Goal: Information Seeking & Learning: Find specific fact

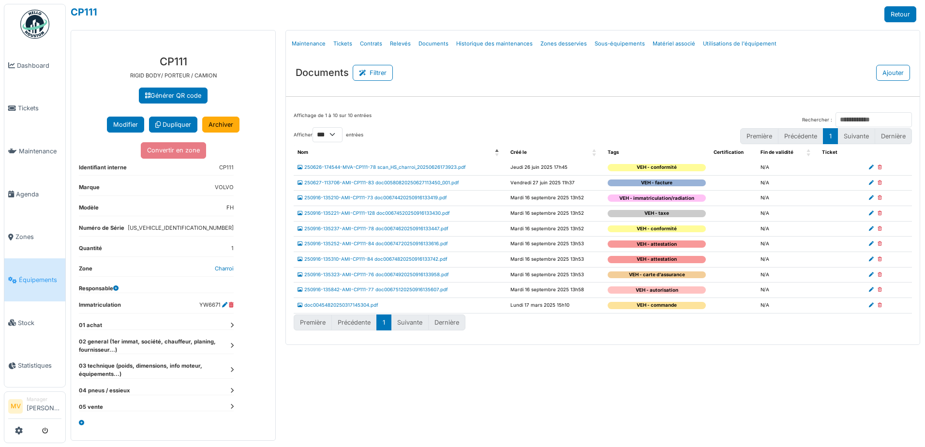
select select "***"
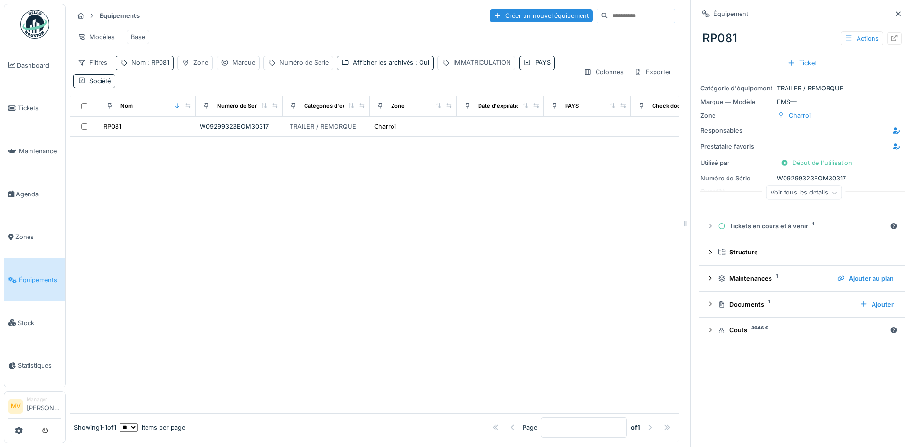
click at [162, 66] on span ": RP081" at bounding box center [158, 62] width 24 height 7
click at [193, 115] on input "*****" at bounding box center [168, 116] width 96 height 20
type input "*****"
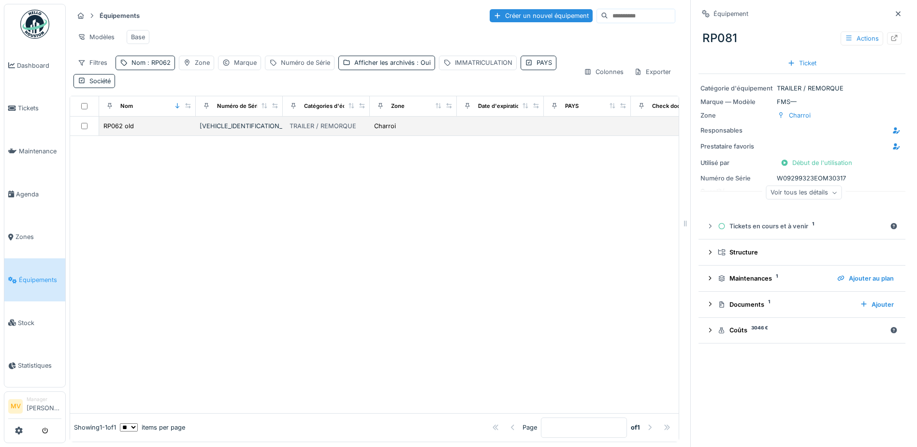
drag, startPoint x: 236, startPoint y: 134, endPoint x: 242, endPoint y: 143, distance: 10.3
click at [236, 131] on div "YA9RE3C4CEJ140722" at bounding box center [239, 125] width 79 height 9
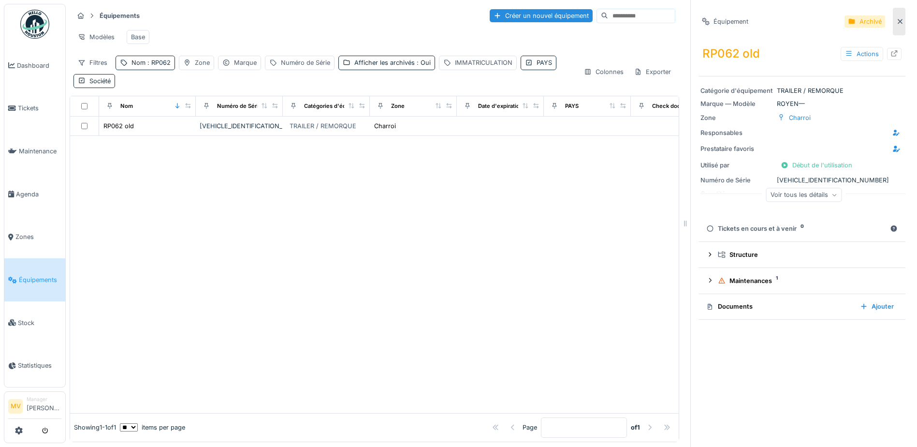
click at [893, 19] on div at bounding box center [899, 22] width 13 height 28
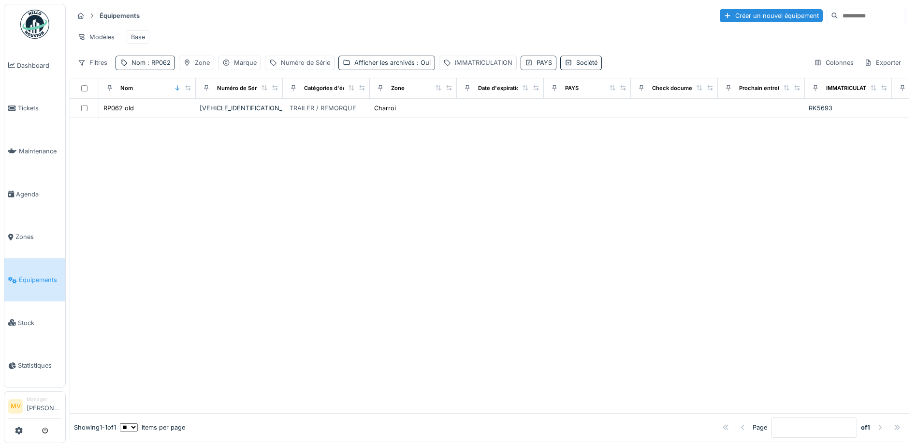
click at [849, 17] on input at bounding box center [871, 16] width 67 height 14
type input "*****"
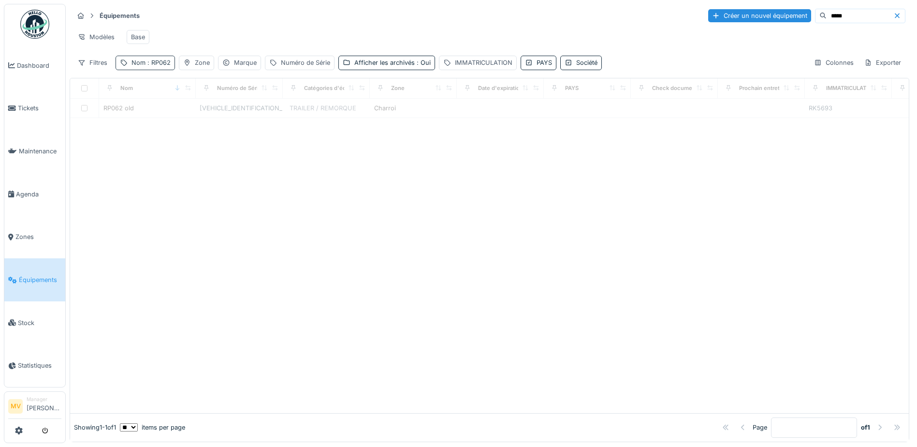
click at [171, 70] on div "Nom : RP062" at bounding box center [145, 63] width 59 height 14
click at [166, 119] on input "*****" at bounding box center [168, 116] width 96 height 20
type input "*****"
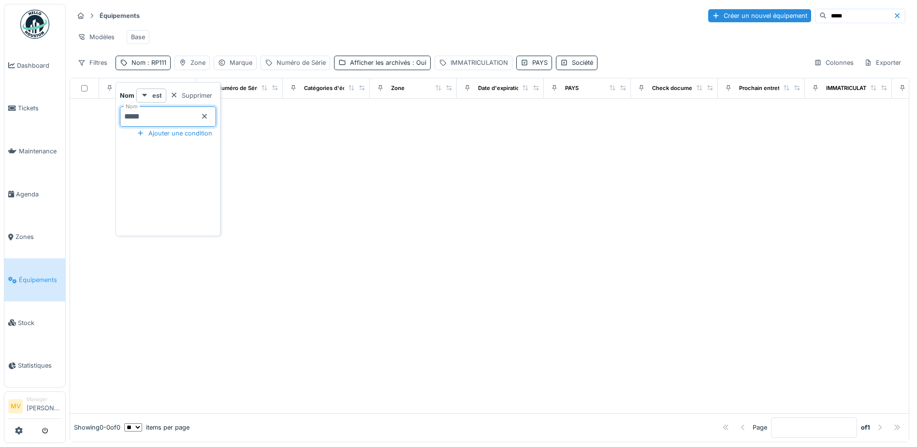
click at [894, 17] on icon at bounding box center [898, 16] width 8 height 6
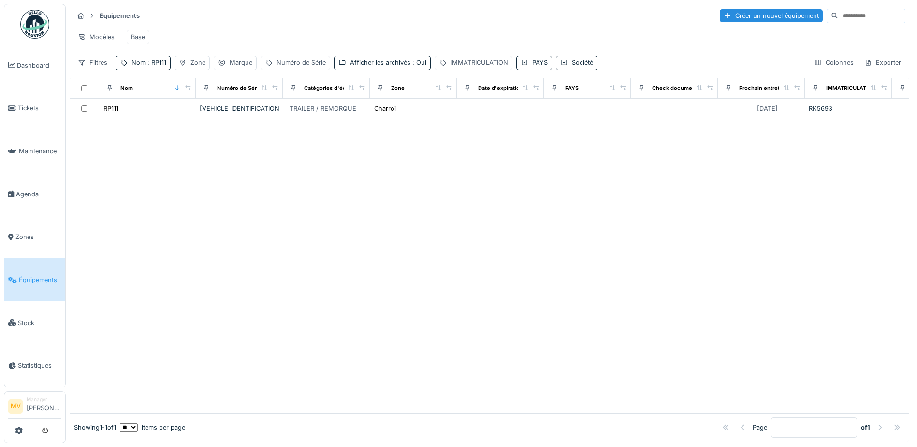
click at [451, 165] on div at bounding box center [489, 266] width 839 height 294
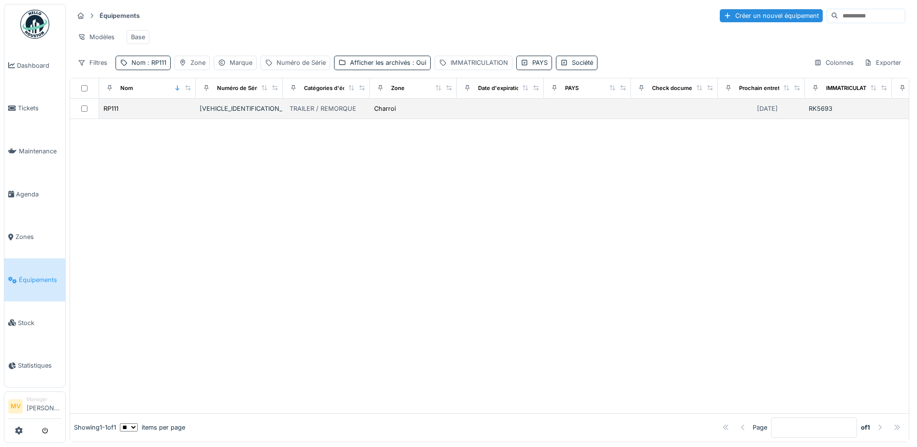
click at [250, 113] on div "YA9RE3C4CEJ140722" at bounding box center [239, 108] width 79 height 9
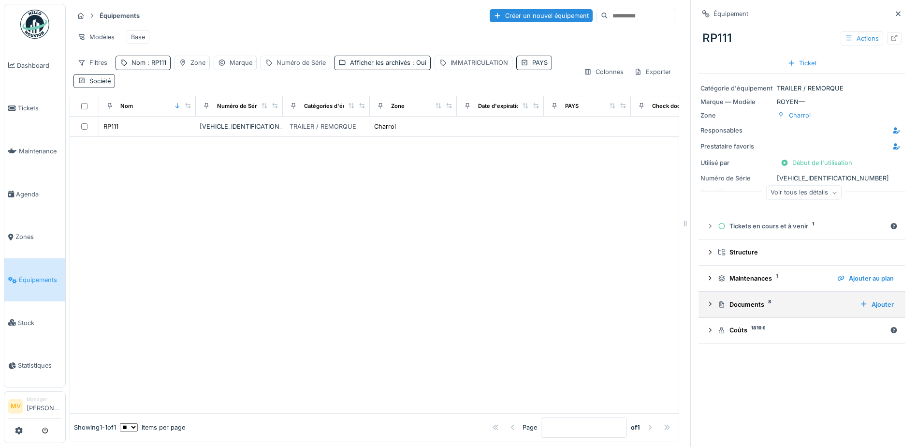
click at [743, 306] on div "Documents 8" at bounding box center [785, 304] width 134 height 9
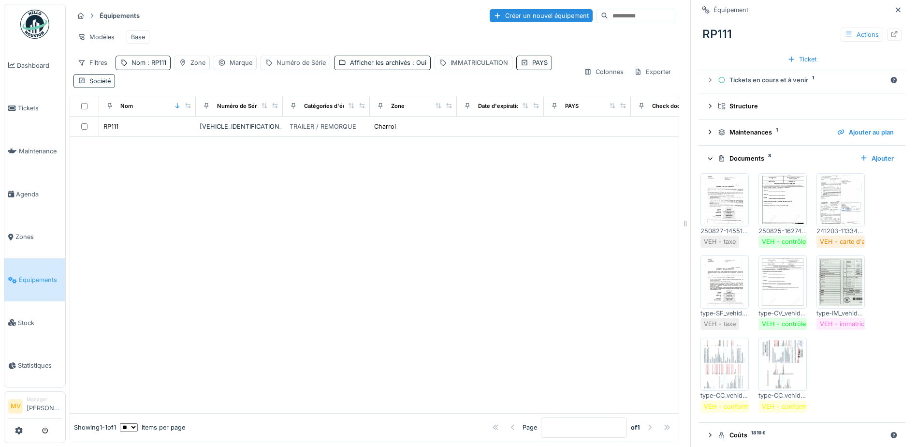
scroll to position [157, 0]
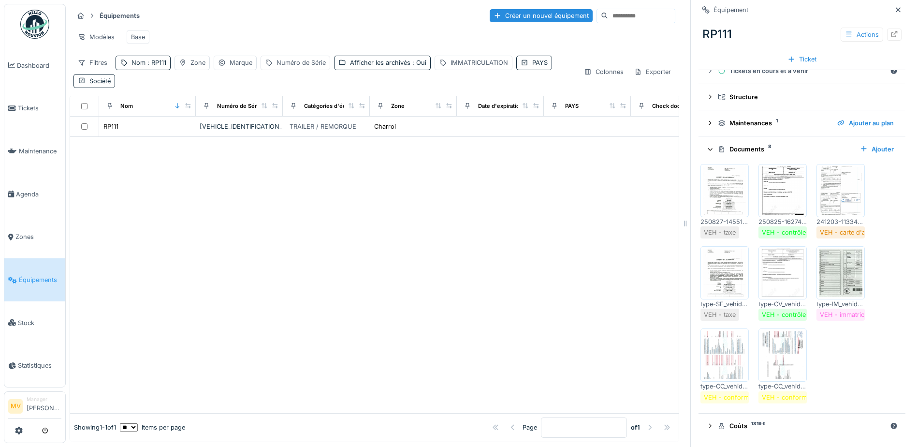
click at [785, 178] on img at bounding box center [783, 190] width 44 height 48
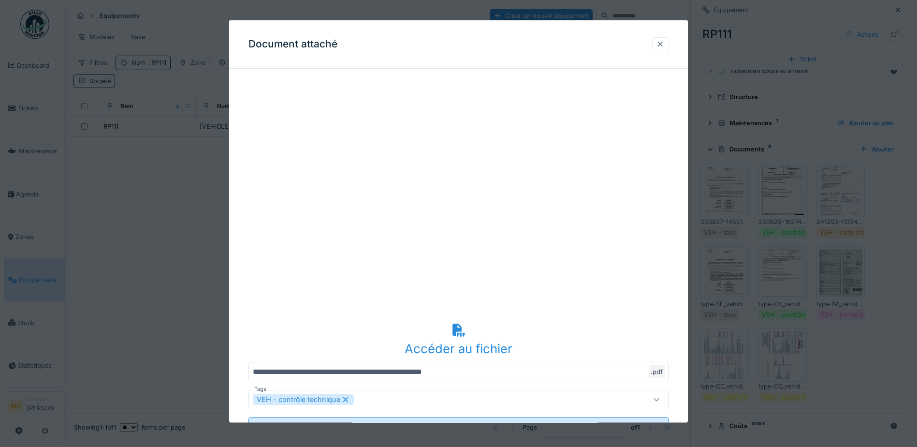
click at [664, 45] on div at bounding box center [661, 43] width 8 height 9
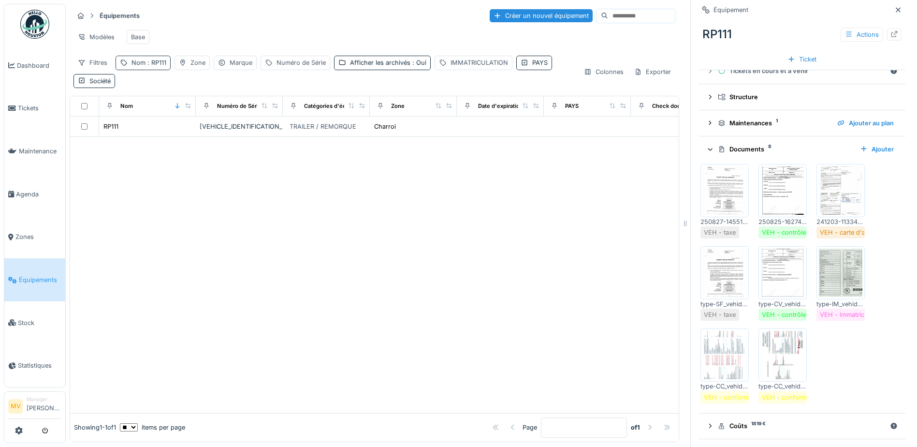
click at [144, 67] on div "Nom : RP111" at bounding box center [149, 62] width 35 height 9
click at [174, 109] on input "*****" at bounding box center [168, 116] width 96 height 20
click at [23, 109] on span "Tickets" at bounding box center [40, 107] width 44 height 9
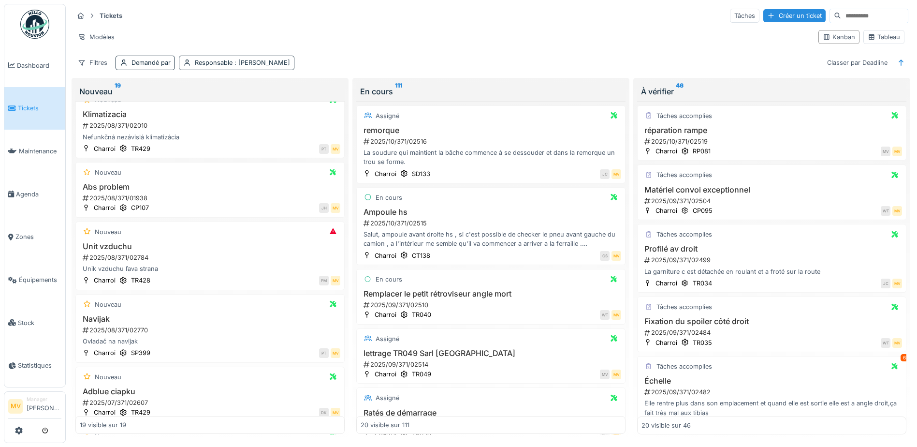
scroll to position [967, 0]
click at [222, 191] on div "2025/08/371/01938" at bounding box center [211, 194] width 259 height 9
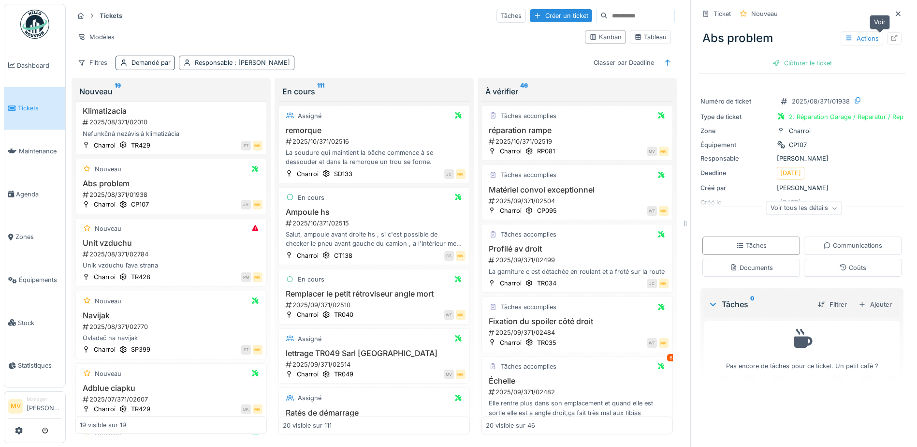
click at [887, 39] on div at bounding box center [894, 38] width 15 height 12
click at [895, 14] on icon at bounding box center [899, 14] width 8 height 6
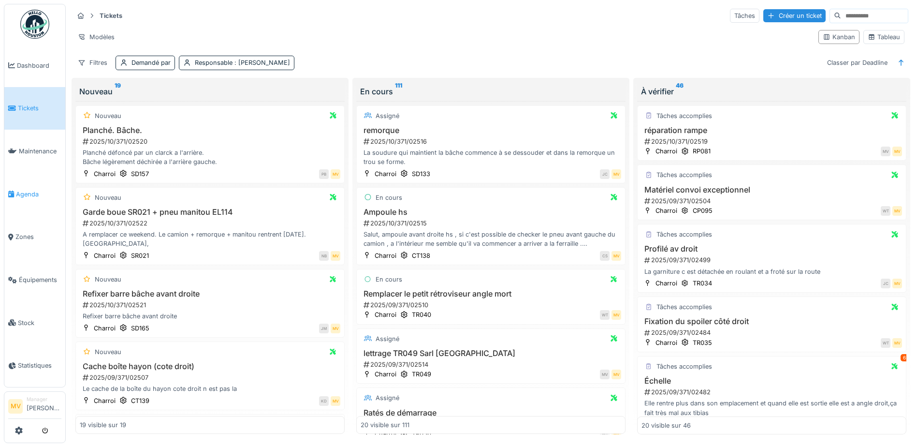
click at [37, 204] on link "Agenda" at bounding box center [34, 194] width 61 height 43
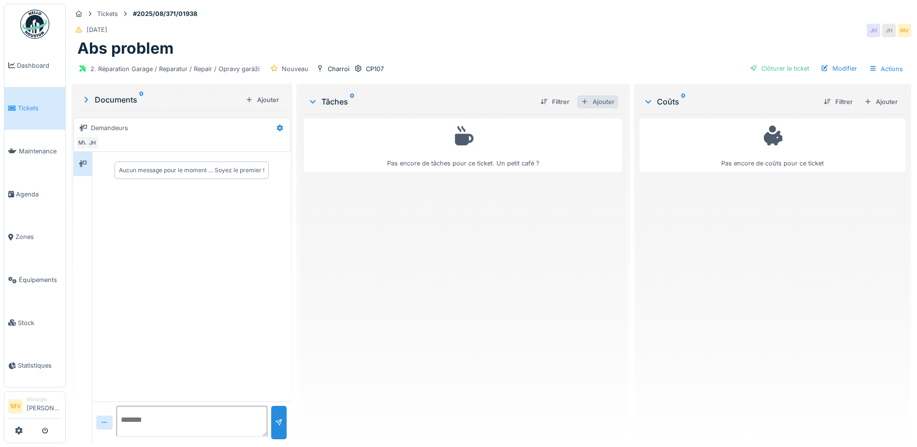
click at [601, 100] on div "Ajouter" at bounding box center [597, 101] width 41 height 13
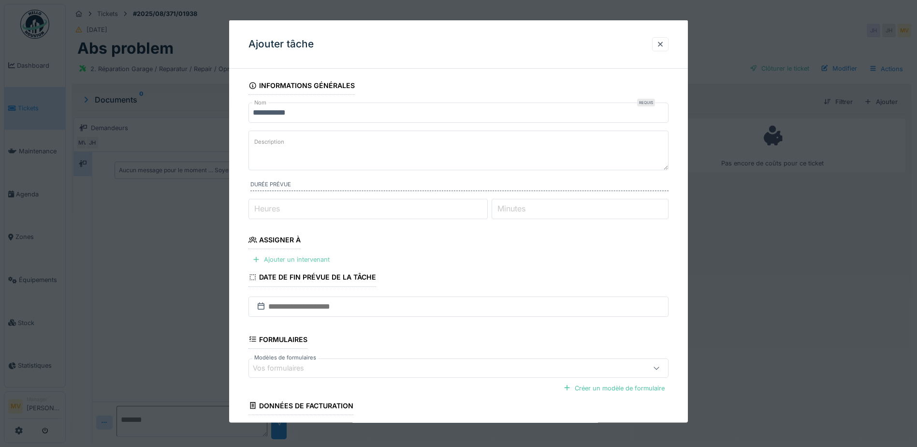
click at [312, 258] on div "Ajouter un intervenant" at bounding box center [291, 259] width 85 height 13
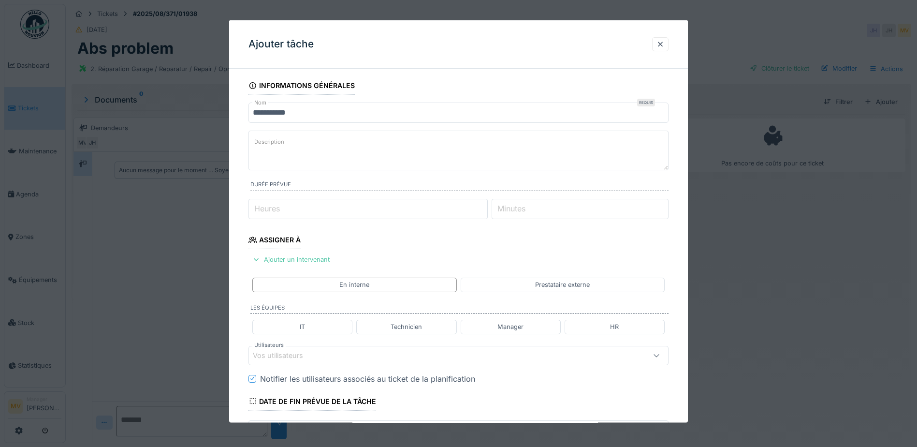
click at [336, 355] on div "Vos utilisateurs" at bounding box center [434, 355] width 362 height 11
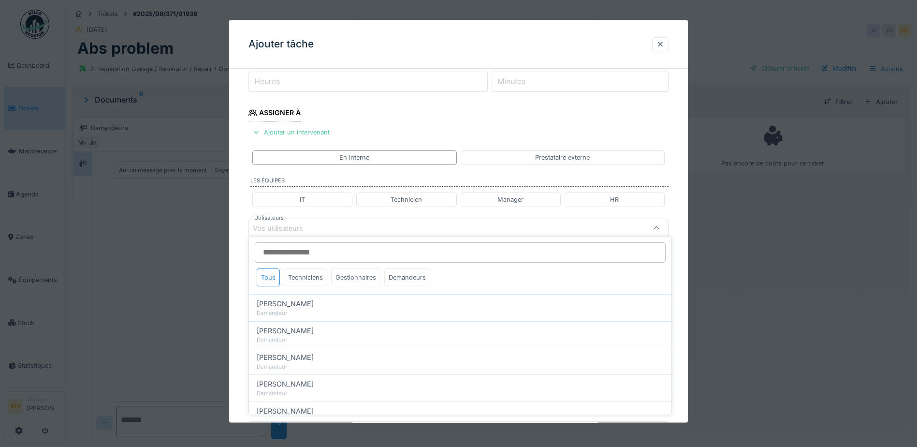
scroll to position [134, 0]
click at [320, 276] on div "Techniciens" at bounding box center [306, 275] width 44 height 18
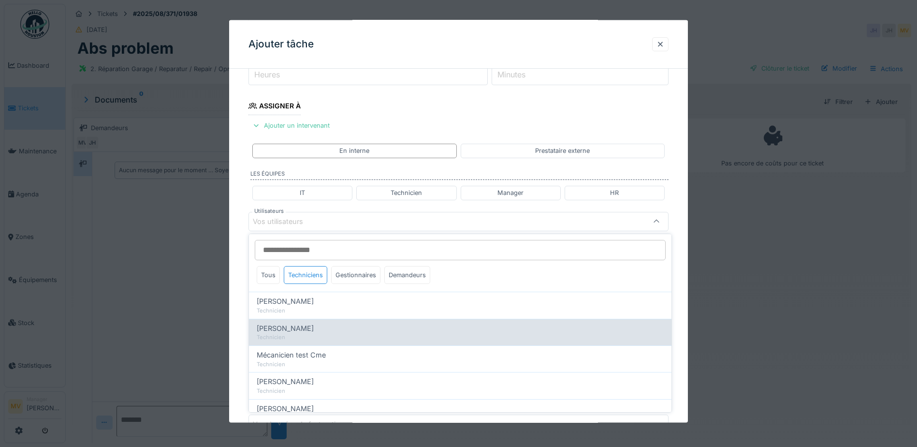
click at [312, 326] on div "[PERSON_NAME]" at bounding box center [460, 328] width 407 height 11
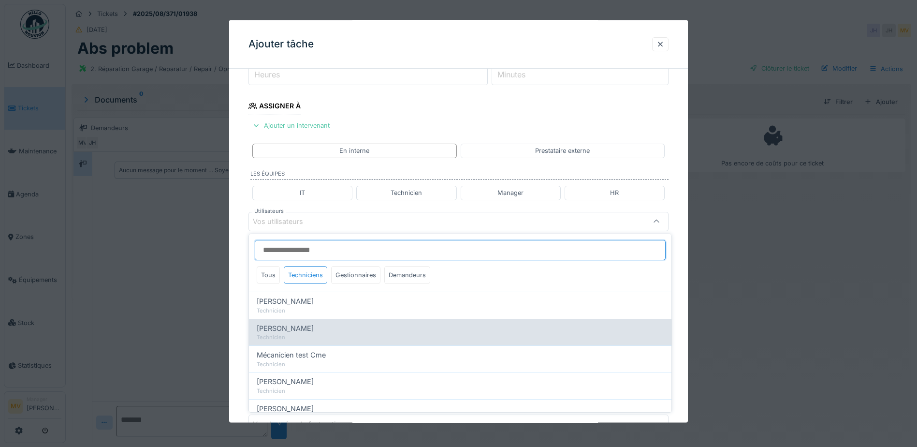
type input "****"
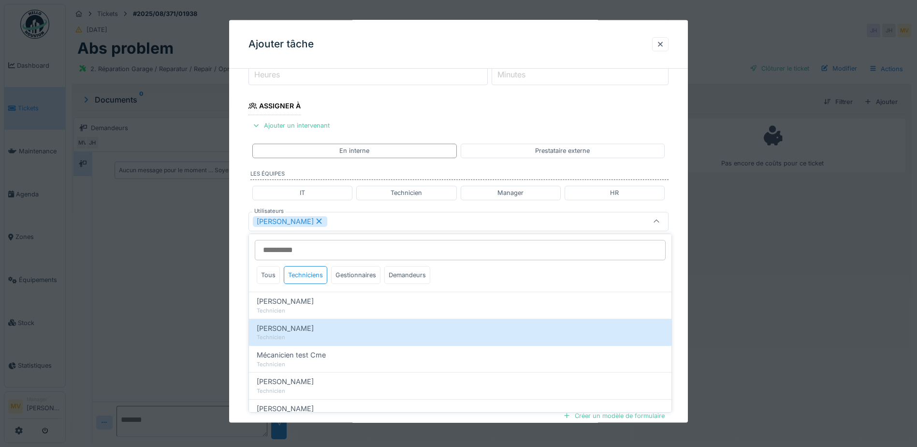
click at [347, 225] on div "[PERSON_NAME]" at bounding box center [434, 221] width 362 height 11
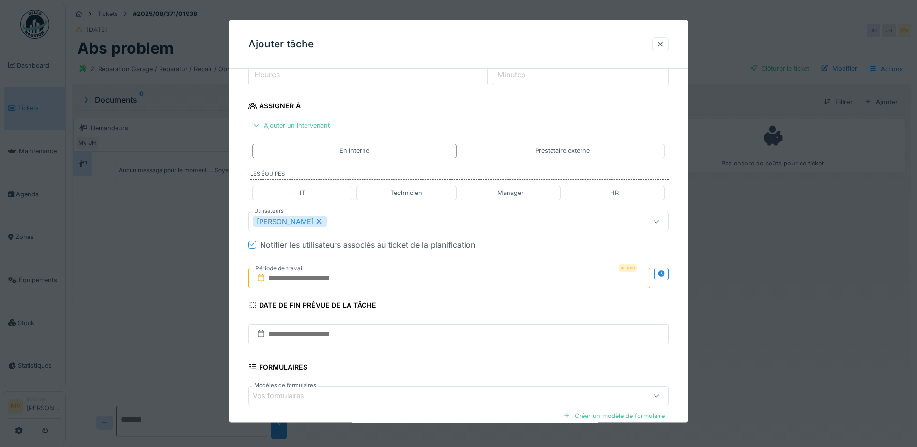
click at [354, 271] on input "text" at bounding box center [450, 277] width 402 height 20
click at [436, 389] on div "24" at bounding box center [435, 388] width 13 height 14
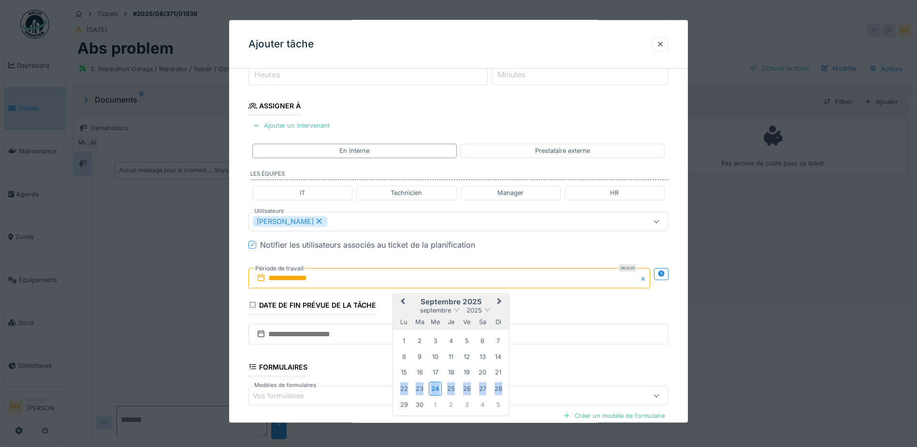
click at [436, 389] on div "24" at bounding box center [435, 388] width 13 height 14
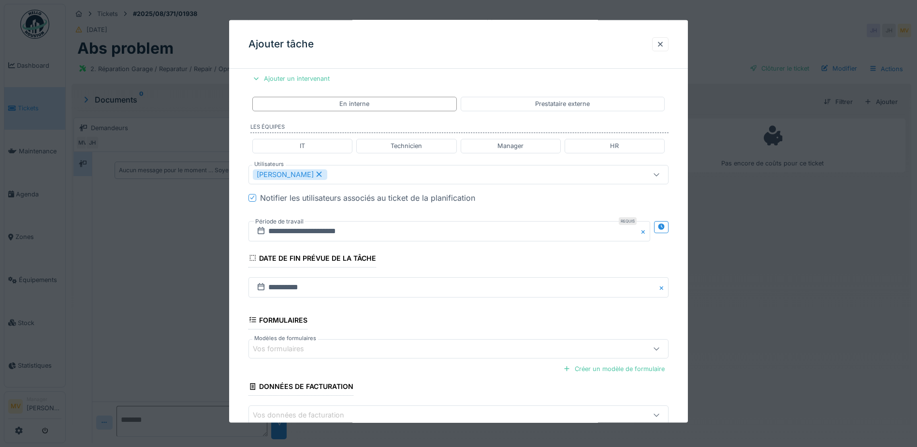
scroll to position [231, 0]
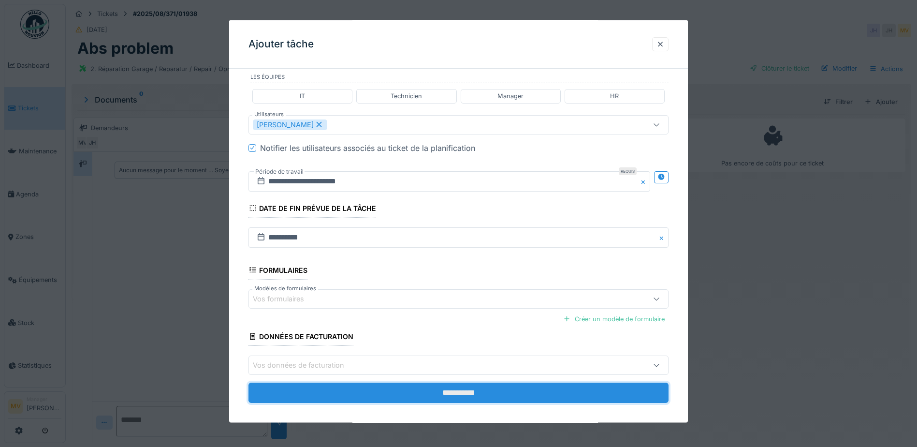
click at [466, 395] on input "**********" at bounding box center [459, 392] width 420 height 20
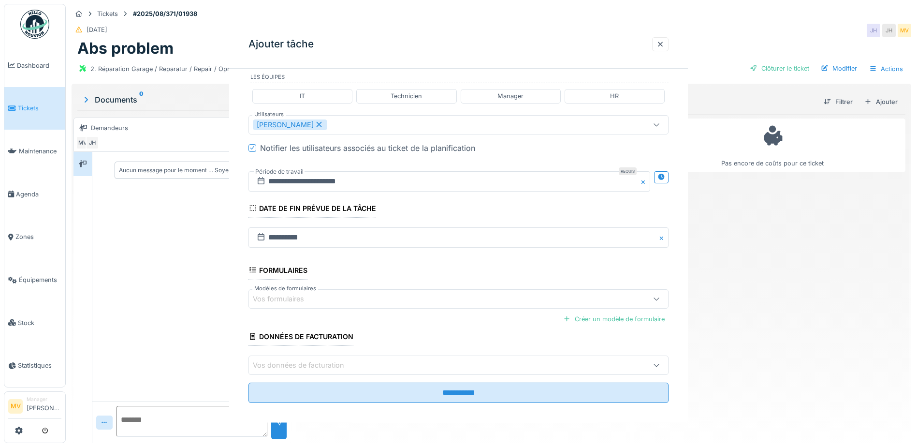
scroll to position [0, 0]
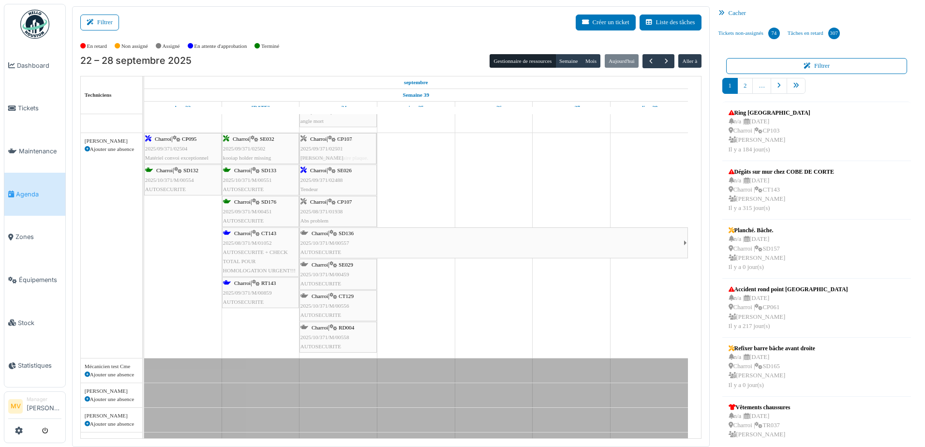
drag, startPoint x: 316, startPoint y: 364, endPoint x: 344, endPoint y: 199, distance: 166.7
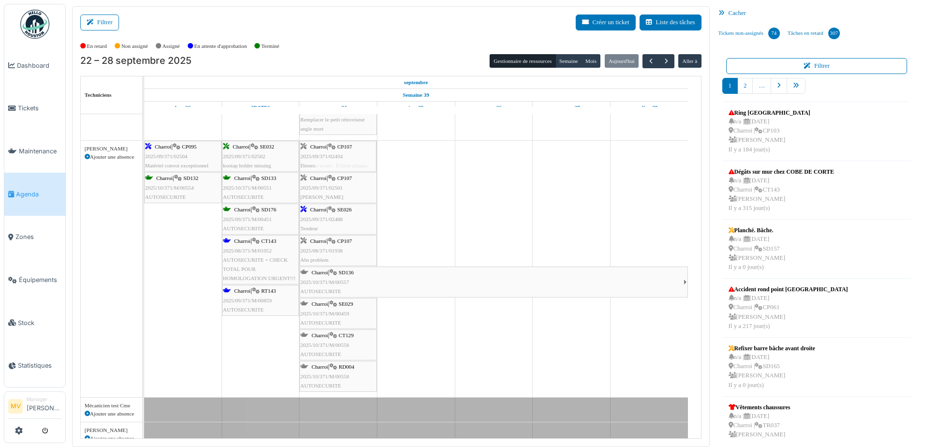
drag, startPoint x: 347, startPoint y: 359, endPoint x: 359, endPoint y: 192, distance: 166.8
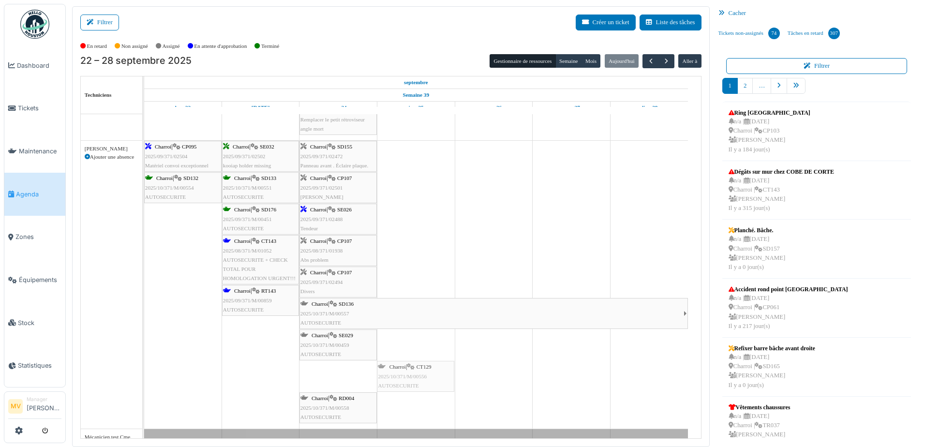
drag, startPoint x: 347, startPoint y: 375, endPoint x: 438, endPoint y: 220, distance: 179.7
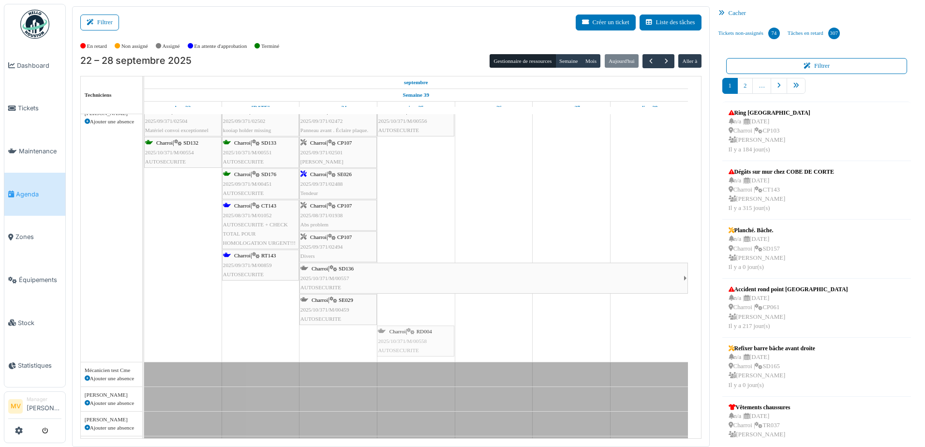
drag, startPoint x: 353, startPoint y: 367, endPoint x: 427, endPoint y: 237, distance: 149.7
click at [427, 237] on div "Bât. Admin. Hall Entrée RDC | Extincteur Hall Entrée Bât. Admin. Extincteurs Ch…" at bounding box center [422, 449] width 557 height 1016
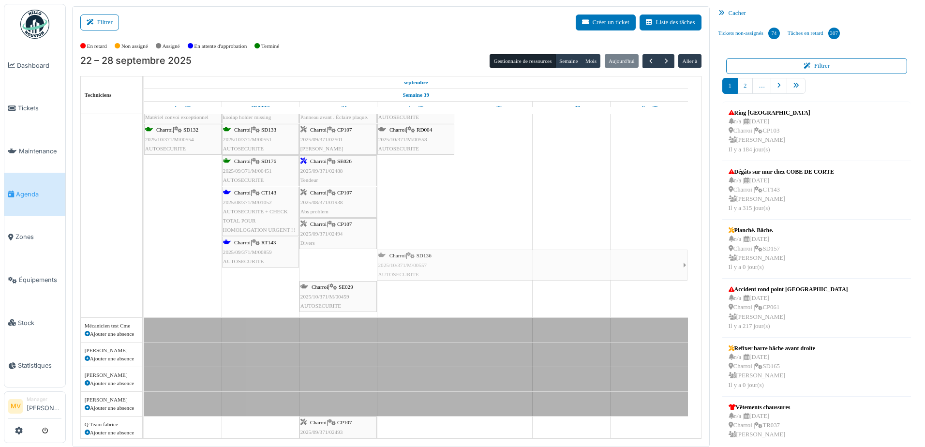
drag, startPoint x: 365, startPoint y: 260, endPoint x: 427, endPoint y: 209, distance: 80.7
click at [427, 209] on div "Bât. Admin. Hall Entrée RDC | Extincteur Hall Entrée Bât. Admin. Extincteurs Ch…" at bounding box center [422, 420] width 557 height 985
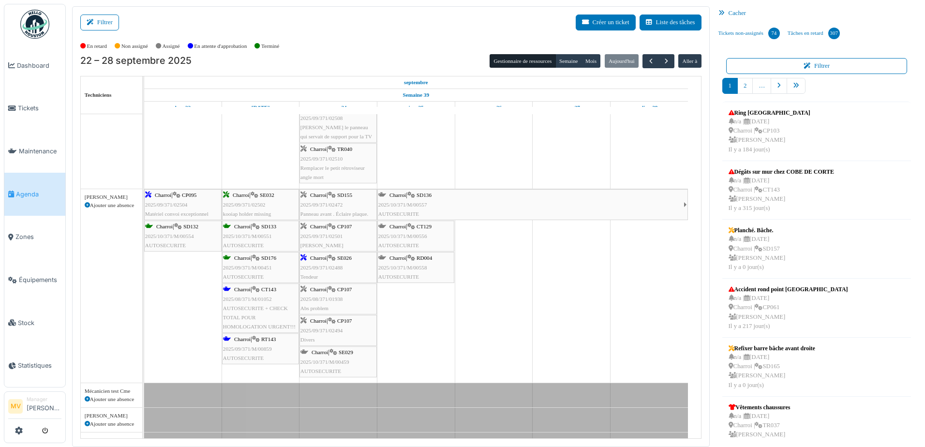
click at [422, 202] on span "2025/10/371/M/00557" at bounding box center [402, 205] width 49 height 6
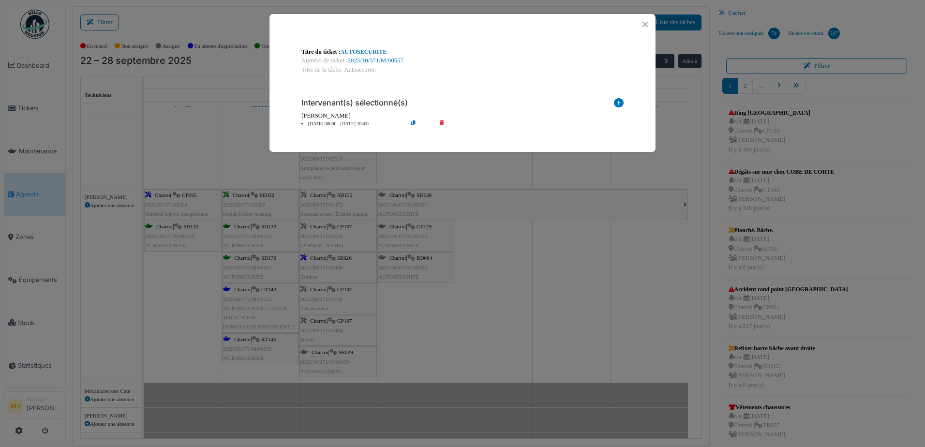
click at [415, 121] on icon at bounding box center [421, 123] width 28 height 7
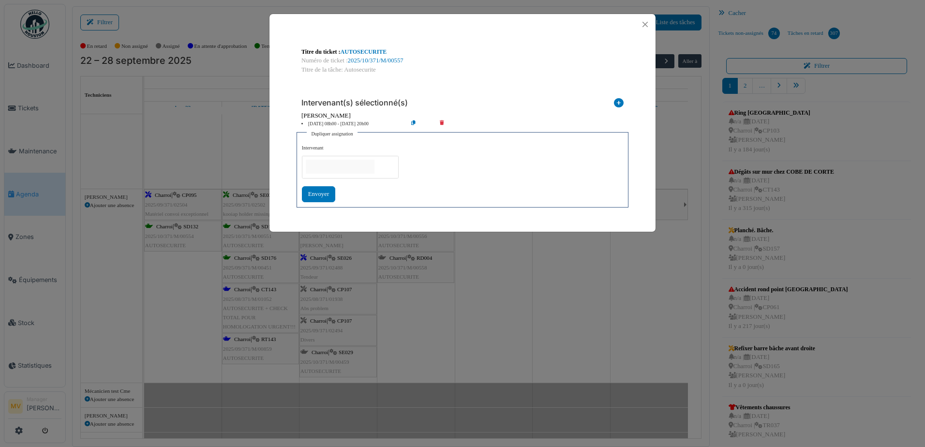
click at [448, 87] on div "Intervenant(s) sélectionné(s) Technicien interne Prestataire externe Gestionnai…" at bounding box center [463, 149] width 338 height 132
click at [367, 59] on link "2025/10/371/M/00557" at bounding box center [376, 60] width 56 height 7
click at [648, 21] on button "Close" at bounding box center [644, 24] width 13 height 13
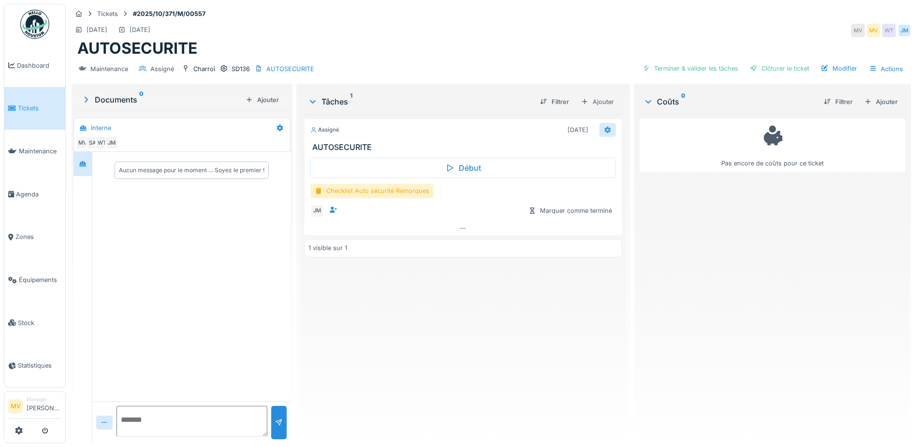
click at [607, 126] on div at bounding box center [608, 129] width 8 height 9
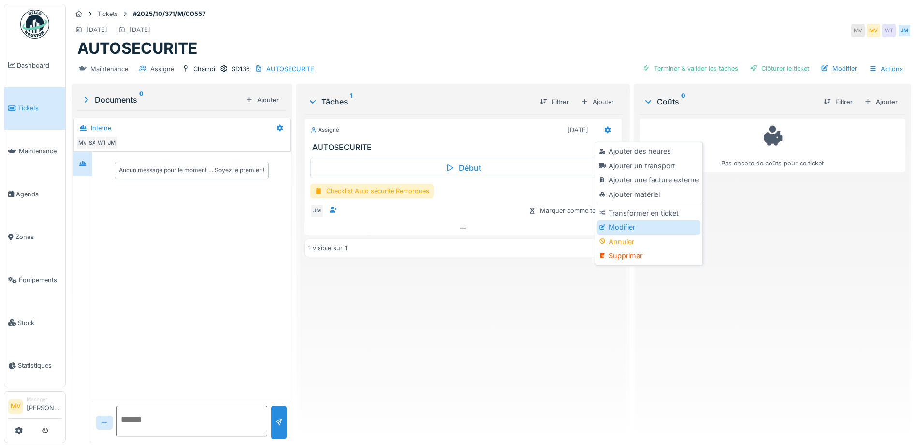
click at [632, 227] on div "Modifier" at bounding box center [648, 227] width 103 height 15
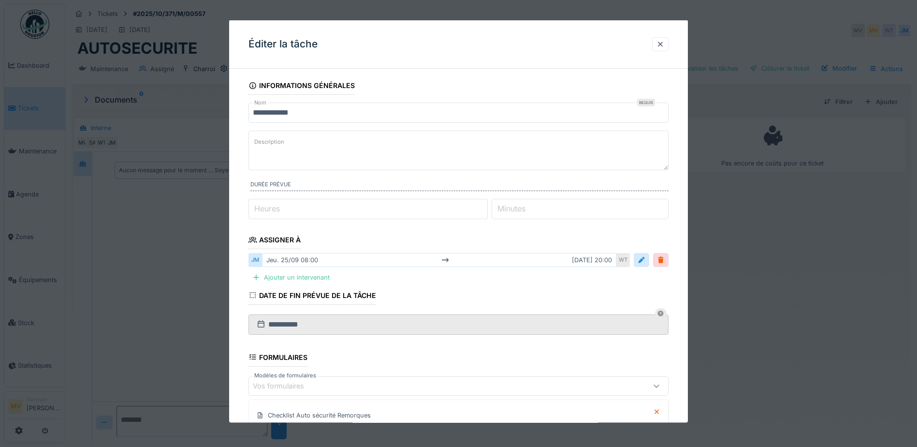
click at [582, 260] on div "[DATE] 08:00 [DATE] 20:00" at bounding box center [439, 260] width 354 height 14
click at [646, 259] on div at bounding box center [642, 259] width 8 height 9
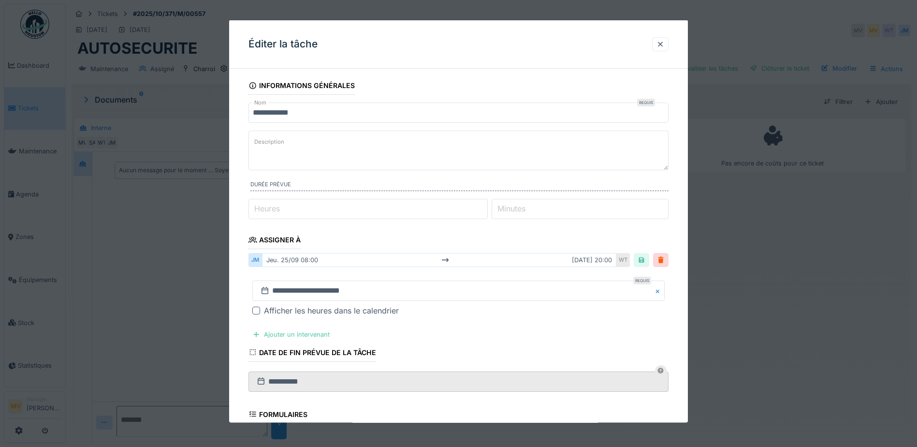
click at [613, 262] on div "jeu. 25/09 08:00 sam. 25/10 20:00" at bounding box center [439, 260] width 354 height 14
click at [431, 287] on input "**********" at bounding box center [458, 290] width 412 height 20
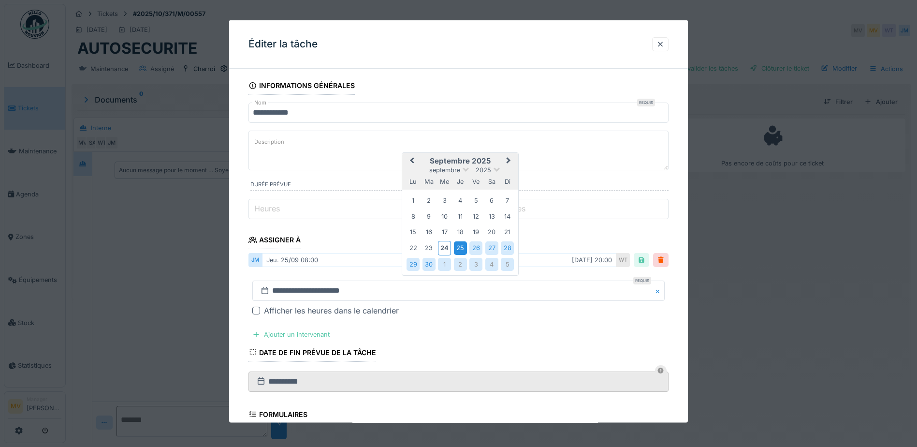
click at [460, 250] on div "25" at bounding box center [460, 247] width 13 height 13
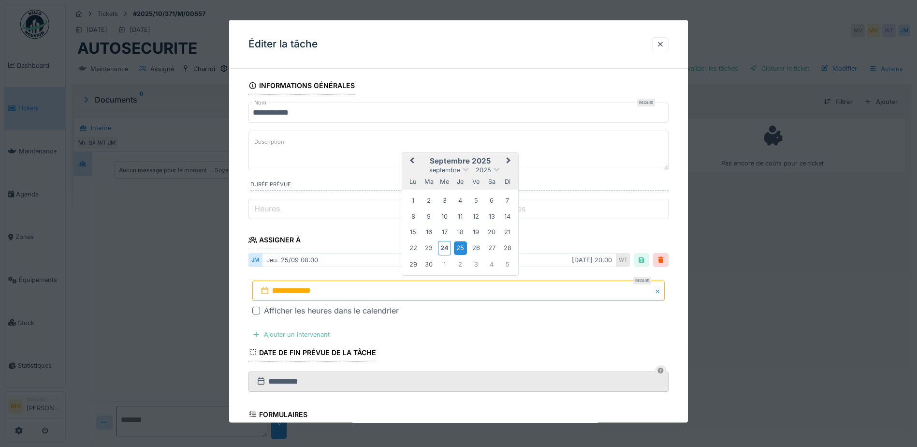
click at [460, 250] on div "25" at bounding box center [460, 247] width 13 height 13
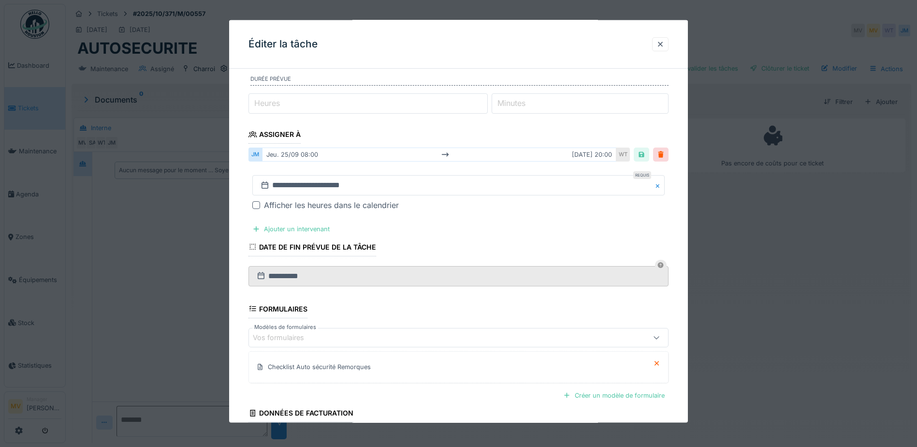
scroll to position [189, 0]
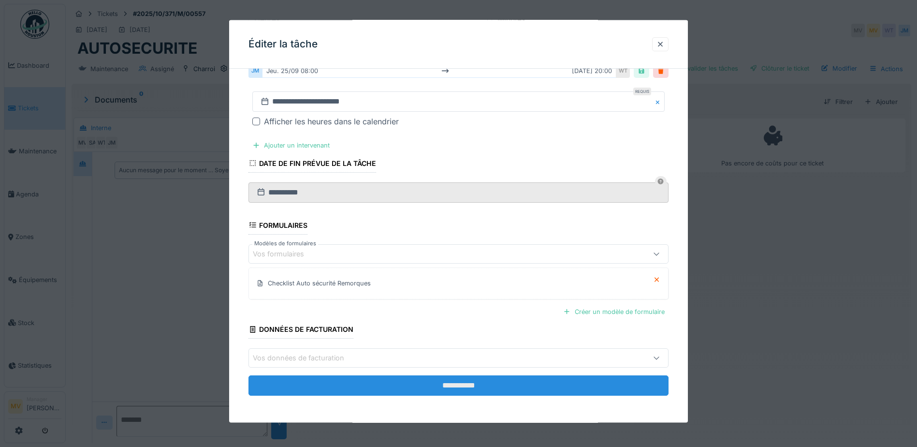
click at [440, 392] on input "**********" at bounding box center [459, 385] width 420 height 20
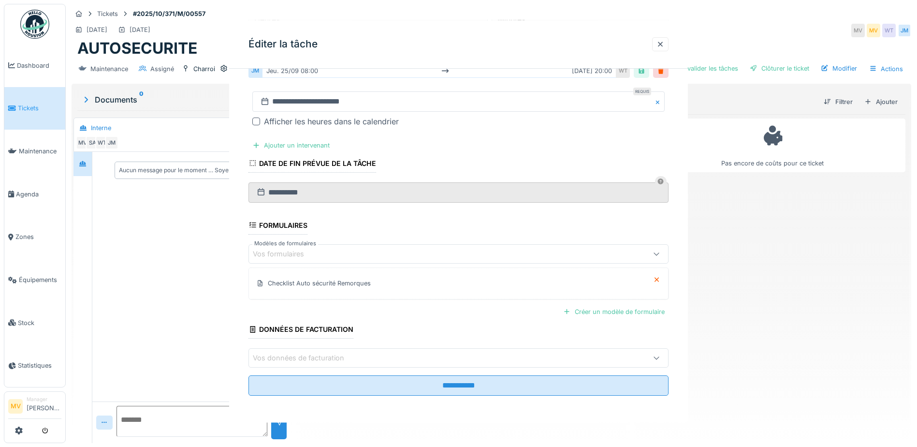
scroll to position [0, 0]
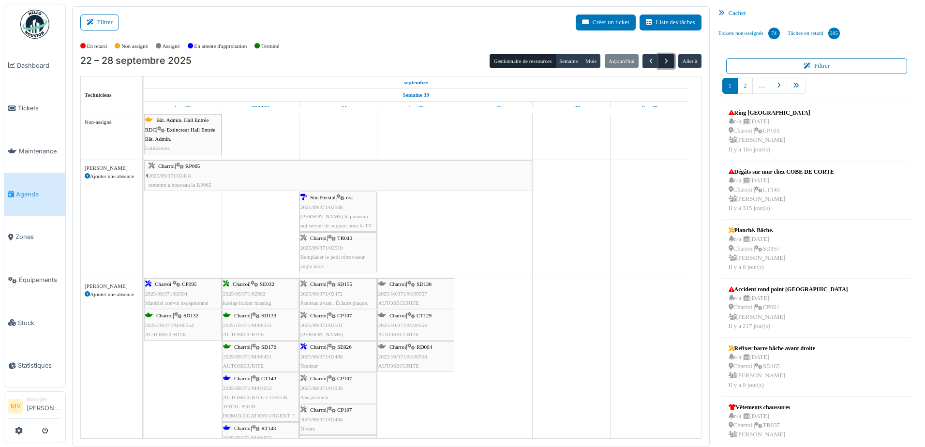
click at [665, 63] on button "button" at bounding box center [666, 61] width 16 height 14
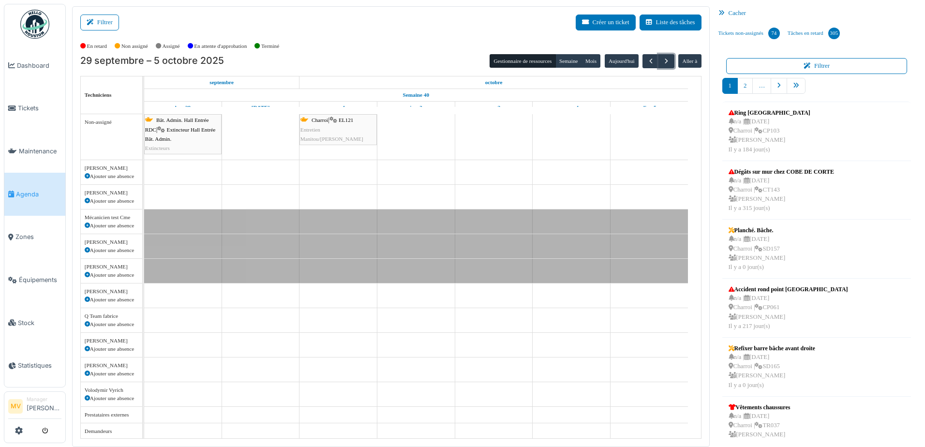
scroll to position [1, 0]
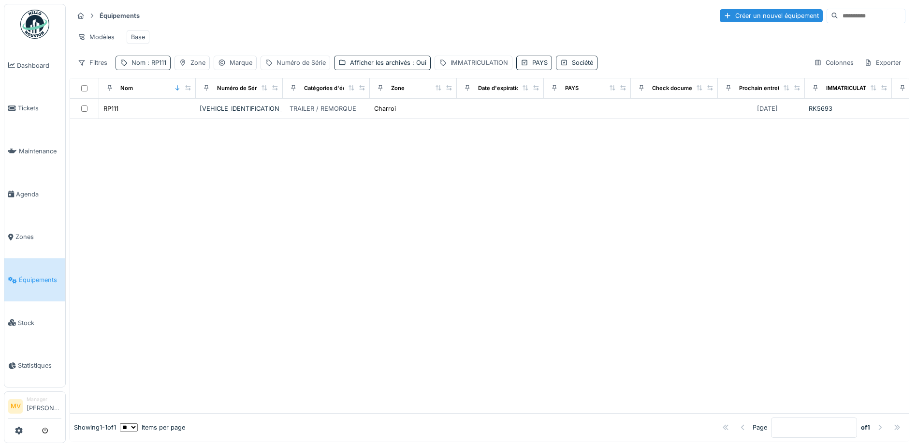
click at [163, 66] on span ": RP111" at bounding box center [156, 62] width 21 height 7
click at [191, 116] on input "*****" at bounding box center [168, 116] width 96 height 20
type input "*"
type input "*****"
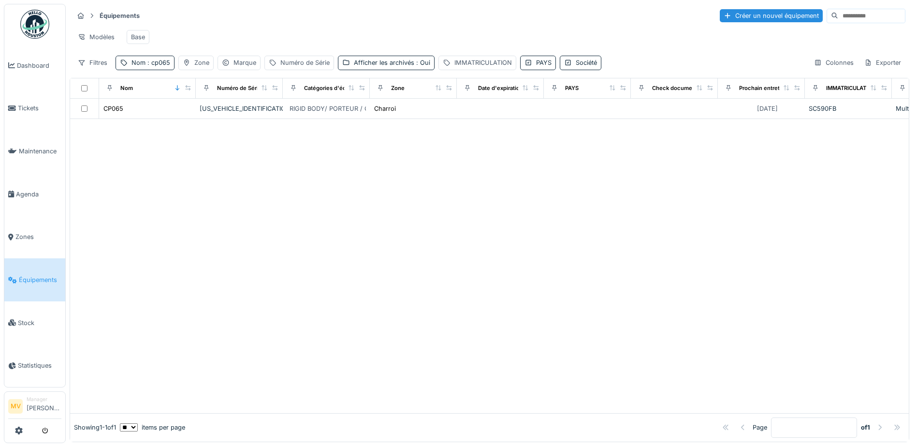
click at [377, 181] on div at bounding box center [489, 266] width 839 height 294
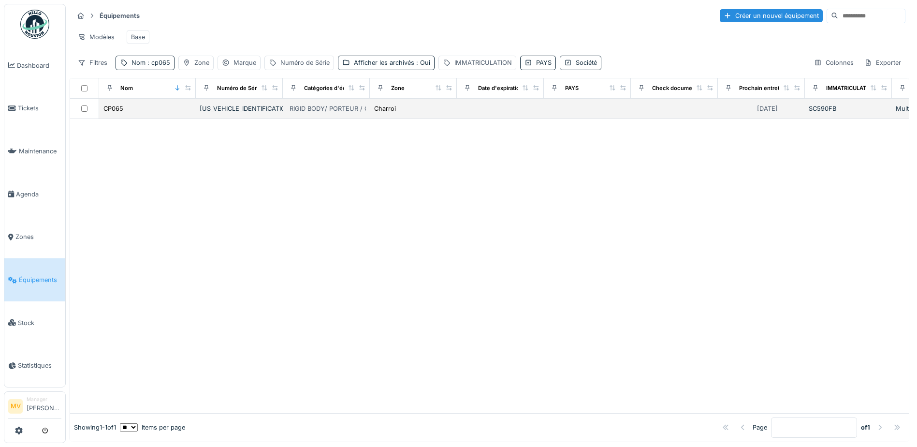
drag, startPoint x: 118, startPoint y: 123, endPoint x: 140, endPoint y: 142, distance: 29.1
click at [118, 119] on td "CP065" at bounding box center [147, 109] width 97 height 20
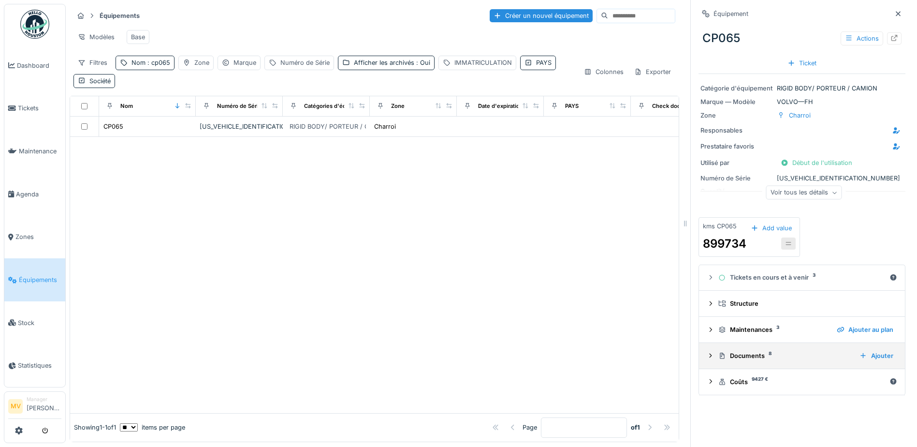
click at [750, 360] on div "Documents 8" at bounding box center [785, 355] width 133 height 9
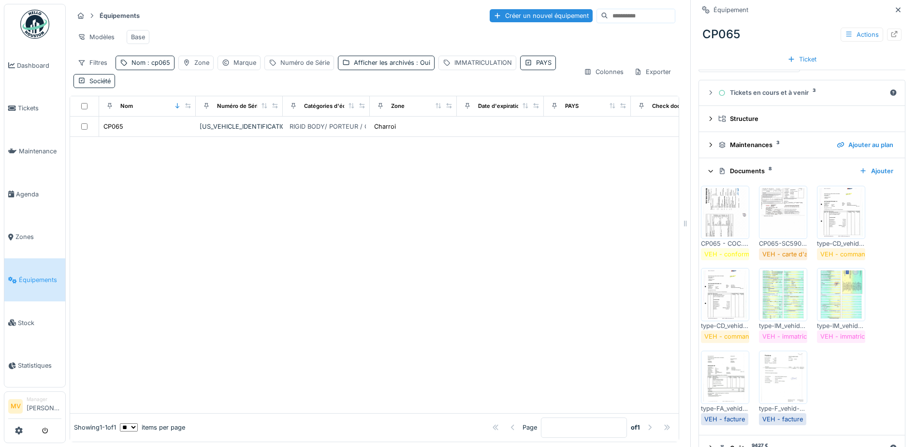
scroll to position [208, 0]
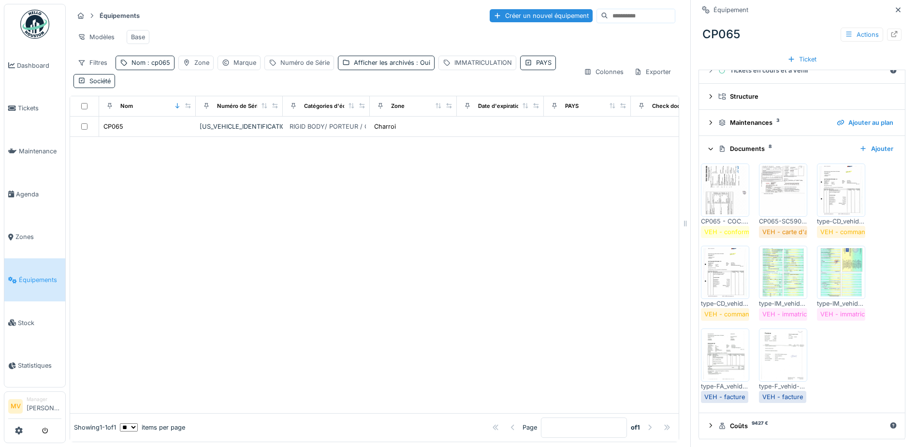
click at [734, 189] on img at bounding box center [726, 190] width 44 height 48
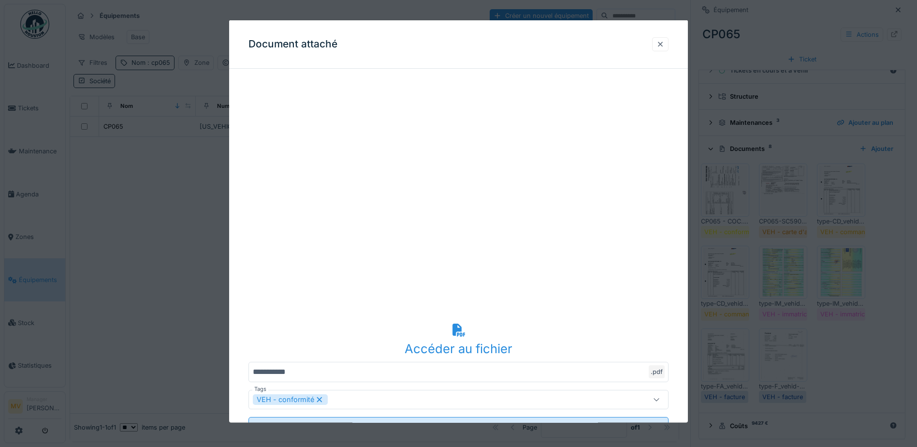
click at [664, 45] on div at bounding box center [661, 43] width 8 height 9
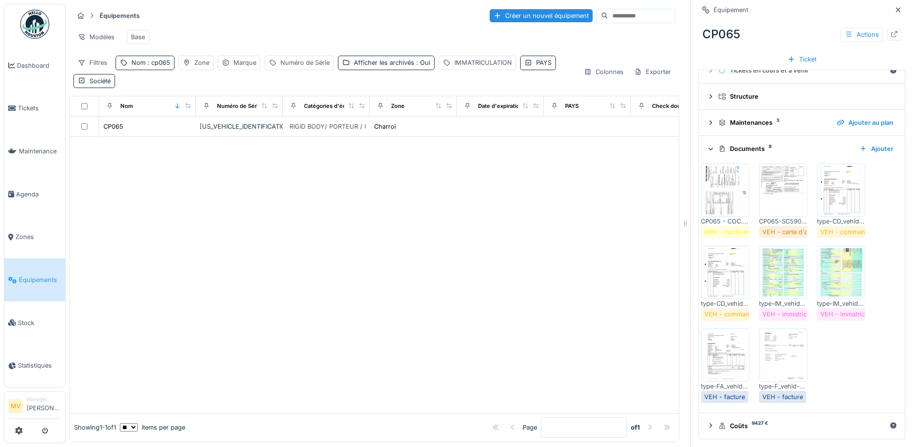
scroll to position [7, 0]
click at [142, 58] on div "Nom : cp065" at bounding box center [151, 62] width 39 height 9
click at [157, 110] on input "*****" at bounding box center [168, 116] width 96 height 20
type input "*****"
drag, startPoint x: 418, startPoint y: 194, endPoint x: 393, endPoint y: 172, distance: 34.3
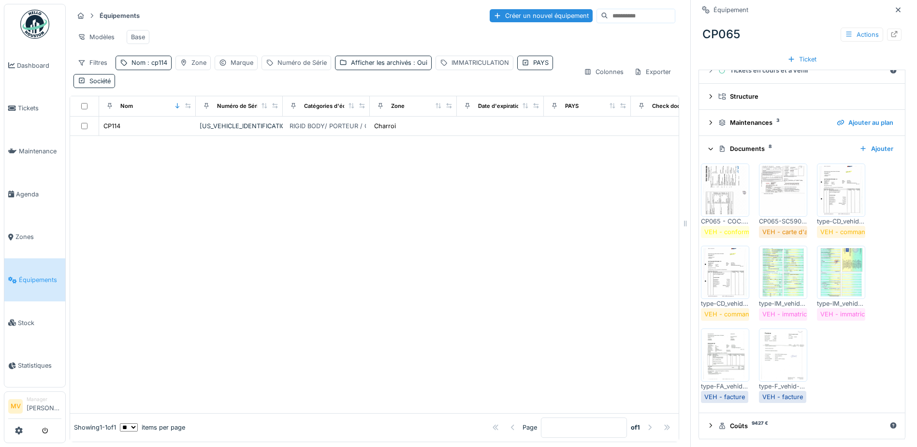
click at [418, 193] on div at bounding box center [374, 274] width 609 height 277
click at [251, 124] on div "YV2RTY0C5SB516875" at bounding box center [239, 125] width 79 height 9
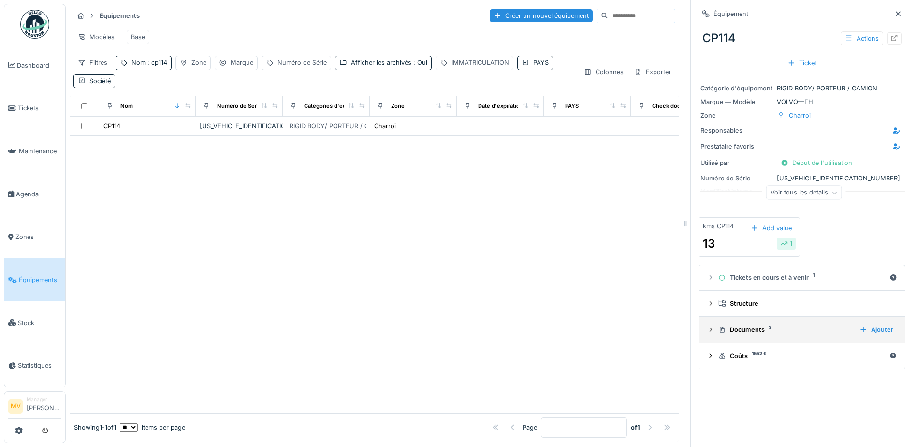
click at [755, 325] on div "Documents 3" at bounding box center [785, 329] width 133 height 9
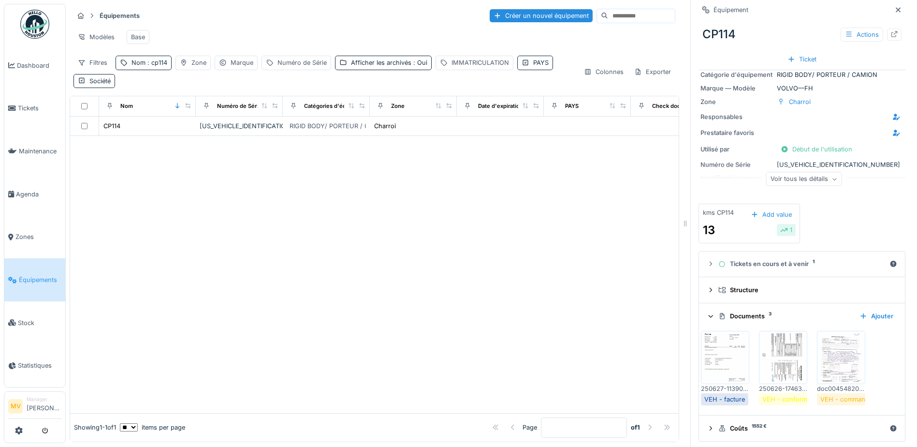
scroll to position [17, 0]
click at [784, 357] on img at bounding box center [784, 355] width 44 height 48
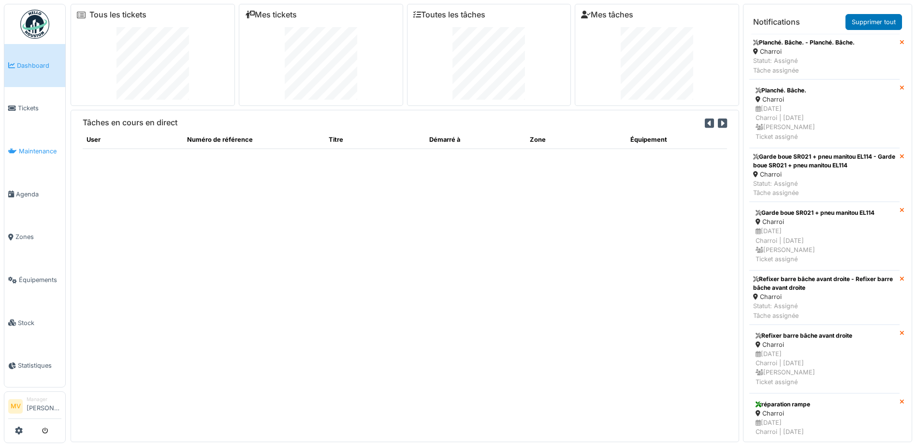
click at [34, 158] on link "Maintenance" at bounding box center [34, 151] width 61 height 43
click at [52, 267] on link "Équipements" at bounding box center [34, 279] width 61 height 43
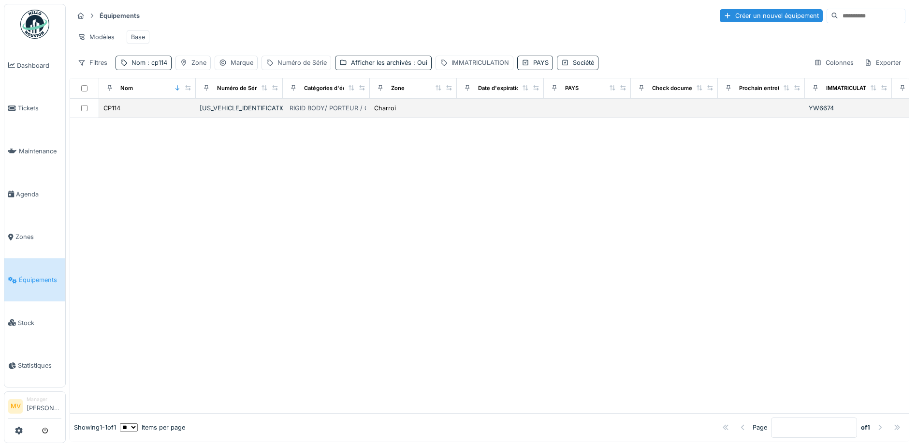
click at [212, 113] on div "[US_VEHICLE_IDENTIFICATION_NUMBER]" at bounding box center [239, 107] width 79 height 9
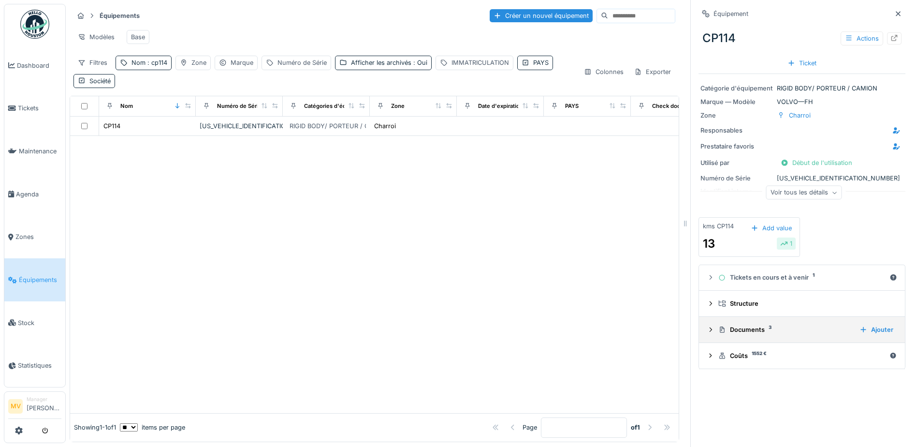
click at [769, 327] on sup "3" at bounding box center [770, 327] width 3 height 0
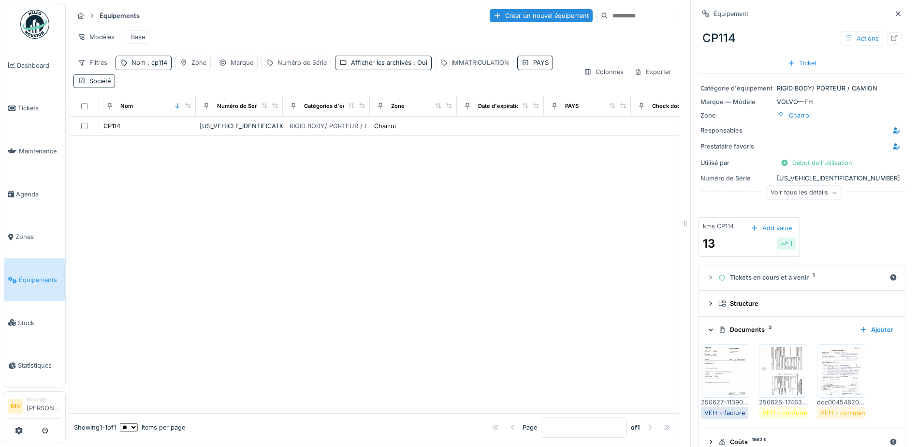
click at [775, 367] on img at bounding box center [784, 371] width 44 height 48
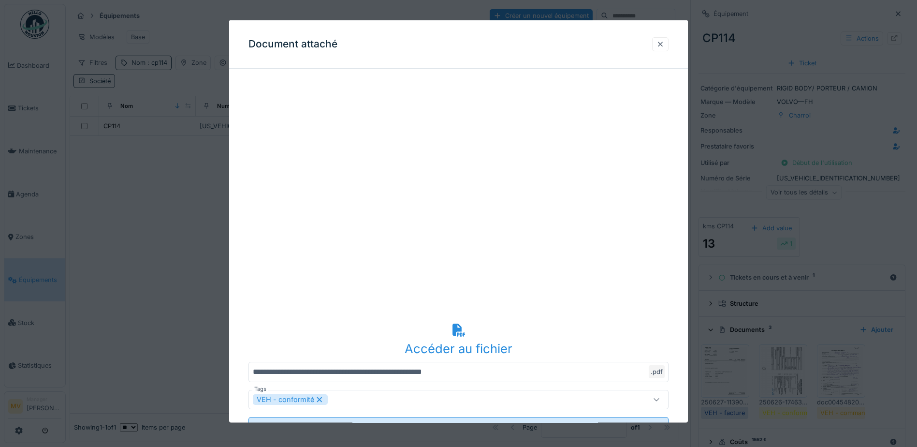
click at [664, 43] on div at bounding box center [661, 43] width 8 height 9
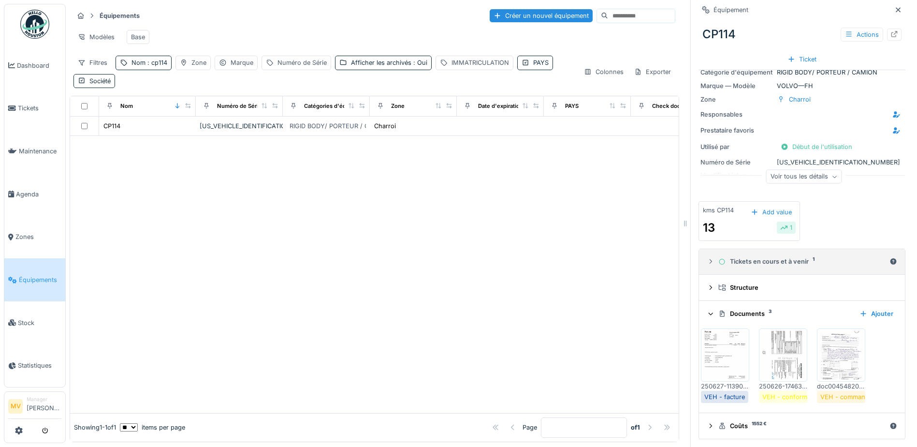
scroll to position [7, 0]
click at [149, 63] on span ": cp114" at bounding box center [157, 62] width 22 height 7
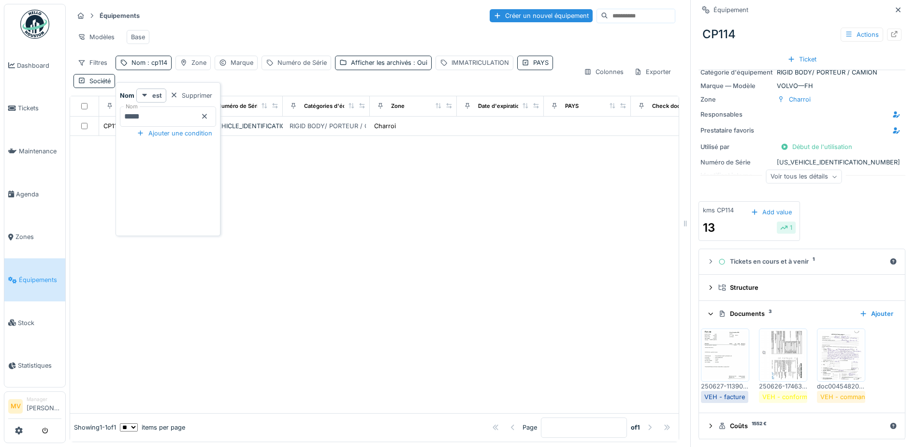
click at [164, 110] on input "*****" at bounding box center [168, 116] width 96 height 20
type input "*"
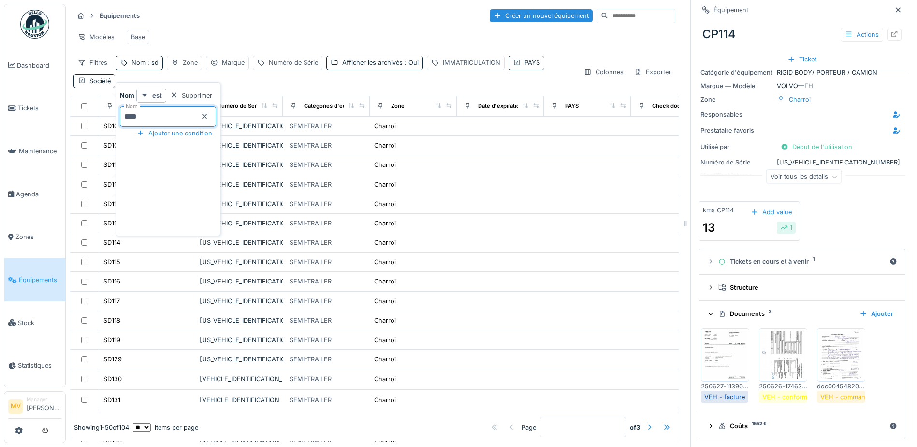
type input "****"
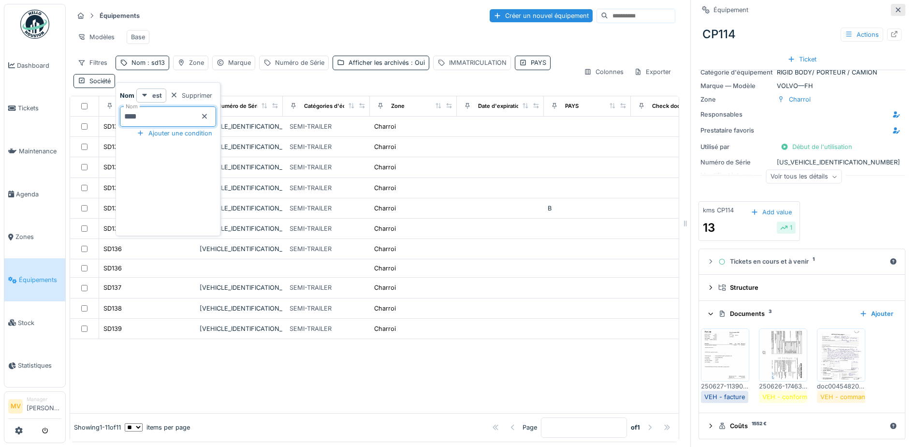
click at [895, 7] on icon at bounding box center [899, 10] width 8 height 6
